Goal: Navigation & Orientation: Find specific page/section

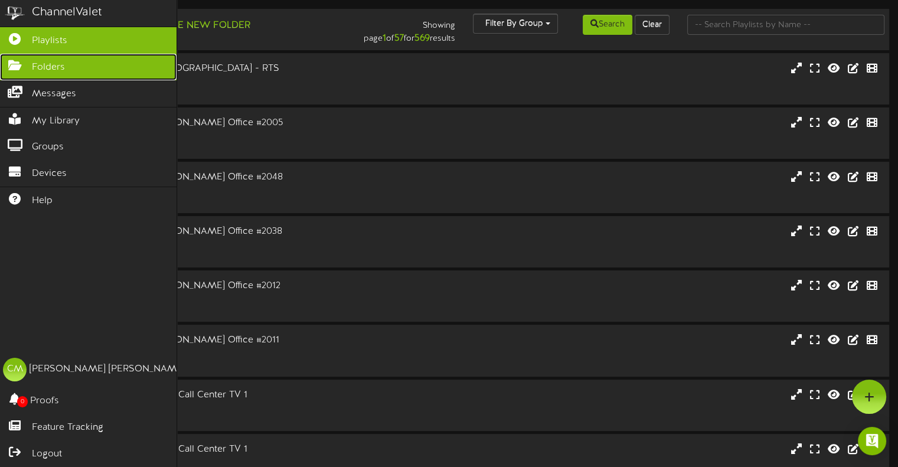
click at [15, 61] on icon at bounding box center [15, 64] width 30 height 9
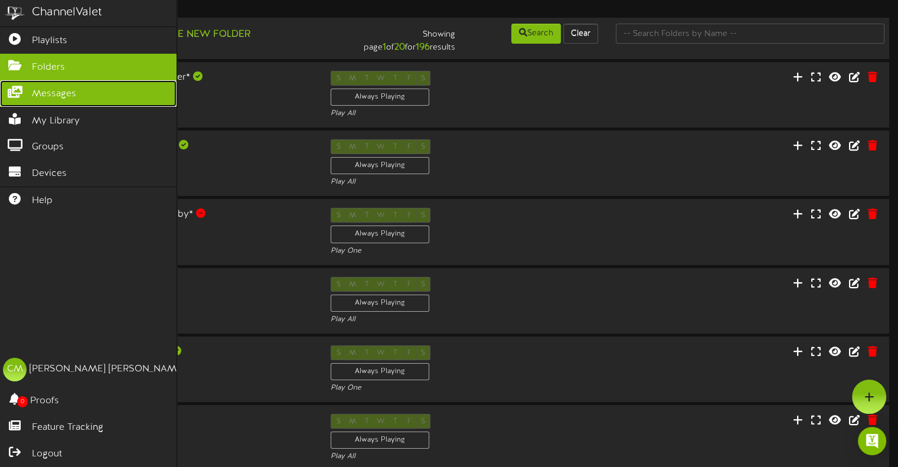
click at [20, 93] on icon at bounding box center [15, 90] width 30 height 9
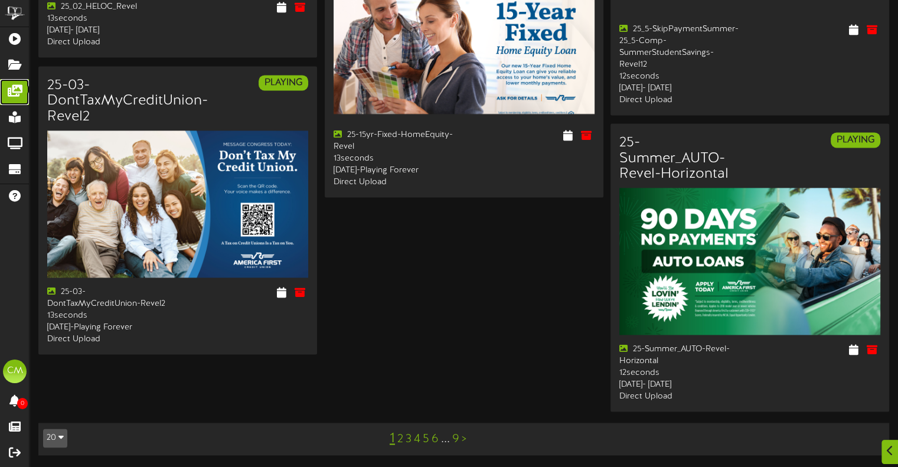
scroll to position [1717, 0]
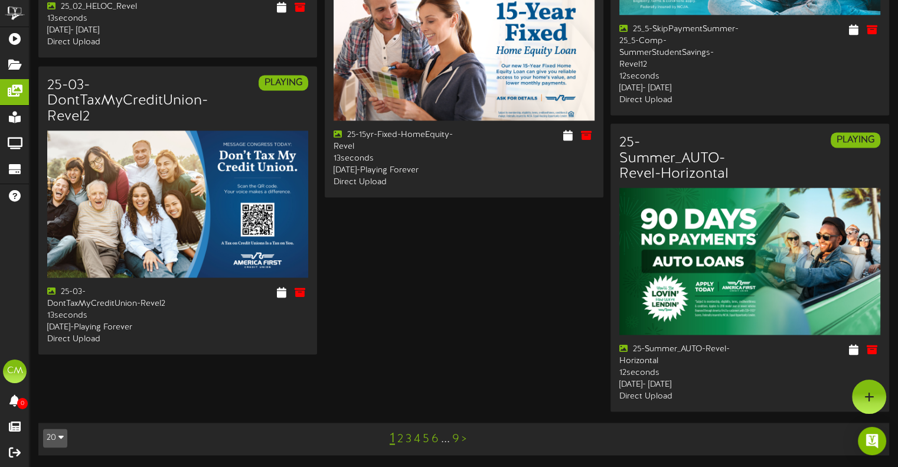
click at [401, 442] on link "2" at bounding box center [400, 439] width 6 height 13
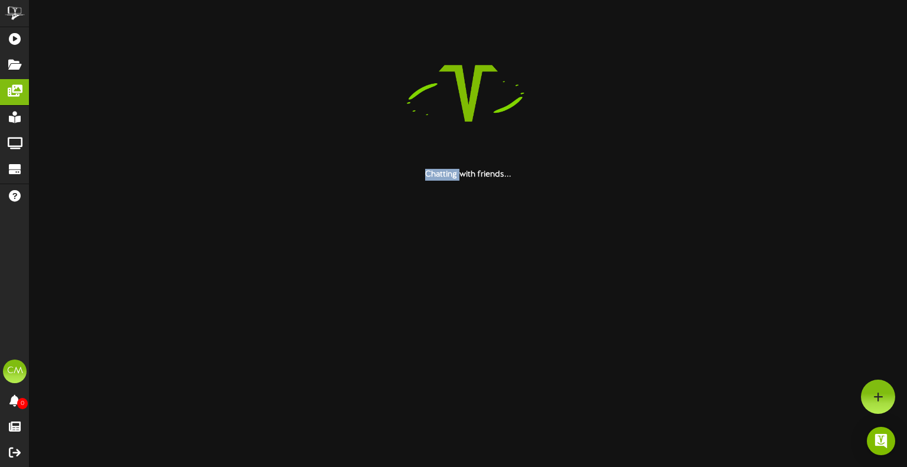
click at [401, 181] on html "ChannelValet Playlists Folders Messages My Library Groups Devices Help CM [PERS…" at bounding box center [453, 90] width 907 height 181
